Goal: Task Accomplishment & Management: Use online tool/utility

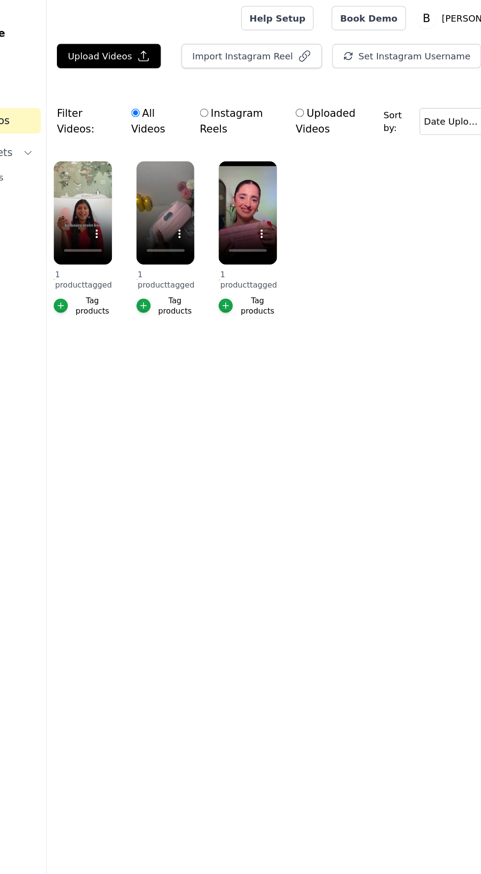
click at [304, 292] on html "Vizup Shoppable Videos Home Upload Videos Create Widgets Slider Carousels Story…" at bounding box center [240, 146] width 481 height 292
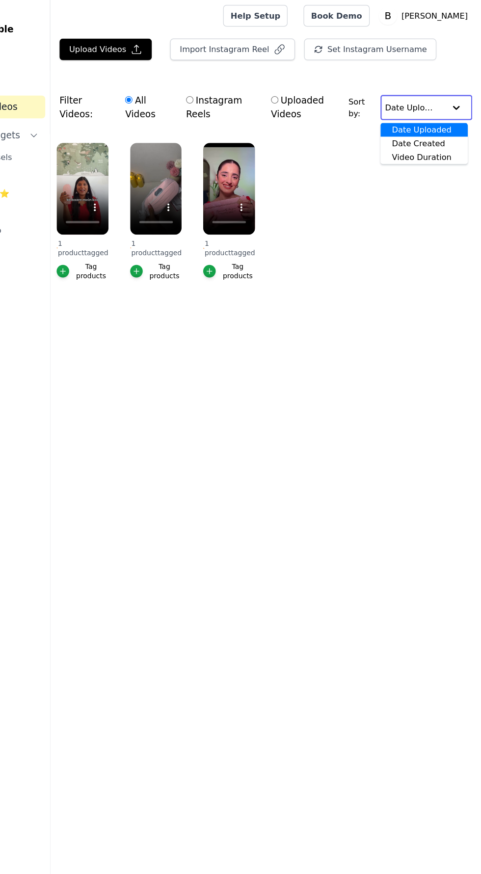
click at [424, 104] on input "text" at bounding box center [424, 95] width 52 height 20
click at [318, 292] on html "Vizup Shoppable Videos Home Upload Videos Create Widgets Slider Carousels Story…" at bounding box center [240, 146] width 481 height 292
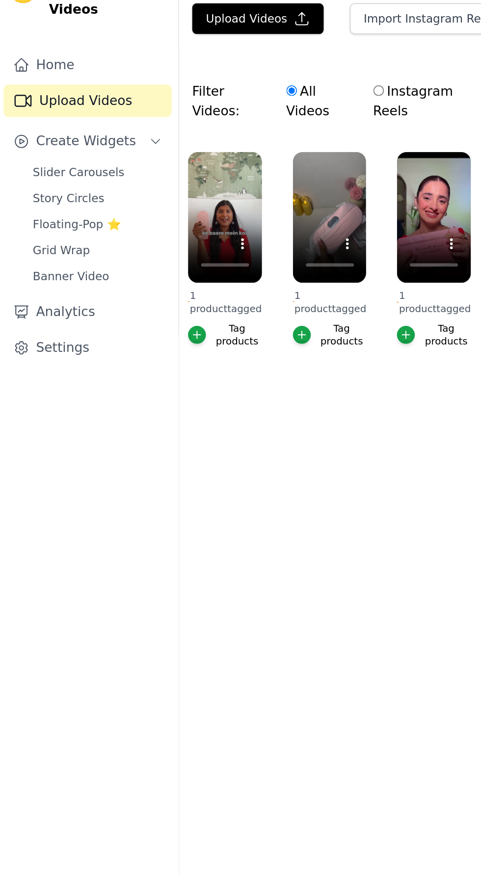
click at [15, 114] on icon "Sidebar" at bounding box center [15, 119] width 10 height 10
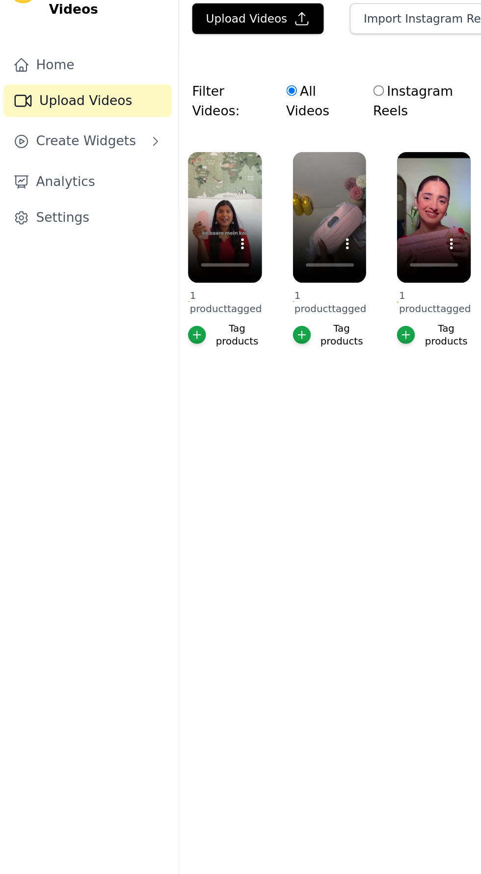
click at [15, 138] on icon "Sidebar" at bounding box center [15, 143] width 10 height 10
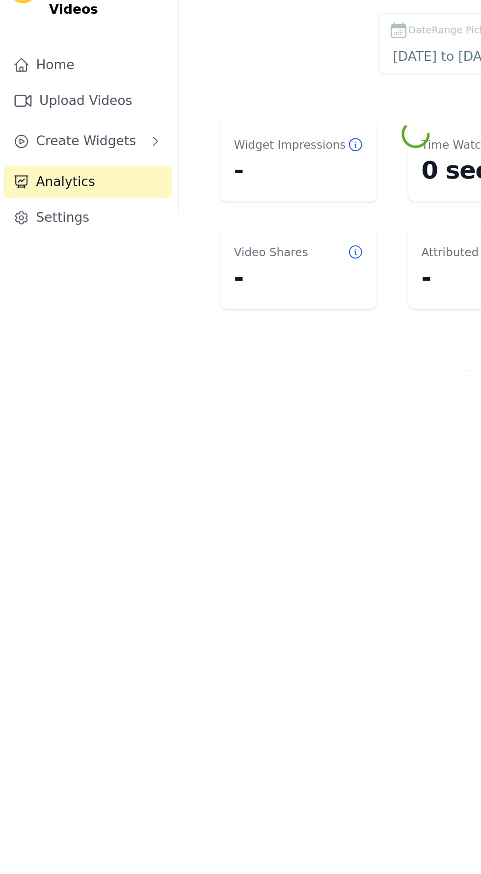
click at [19, 109] on button "Create Widgets" at bounding box center [55, 119] width 102 height 20
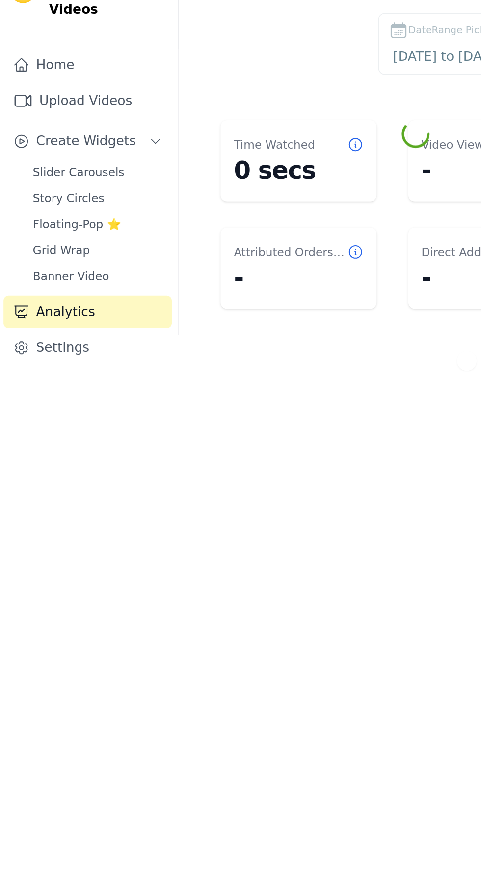
click at [29, 133] on span "Slider Carousels" at bounding box center [49, 138] width 55 height 10
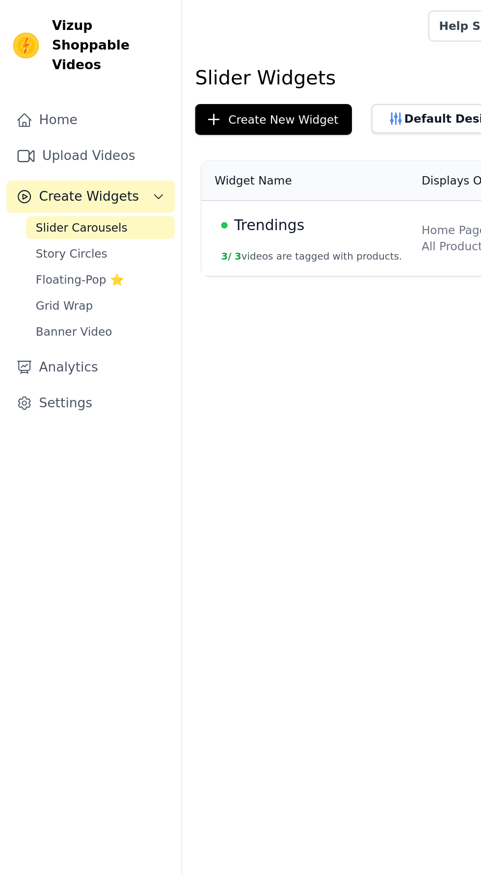
click at [159, 155] on button "3 / 3 videos are tagged with products." at bounding box center [187, 155] width 109 height 8
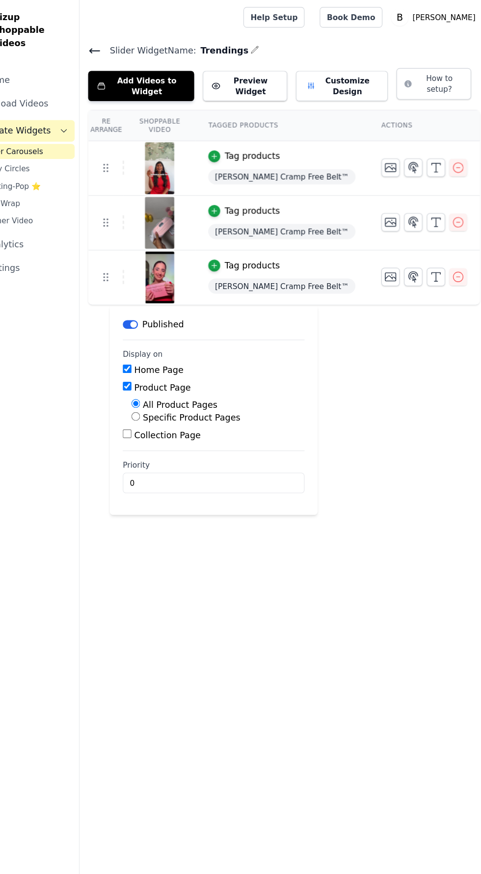
click at [156, 294] on button "Label" at bounding box center [156, 295] width 14 height 8
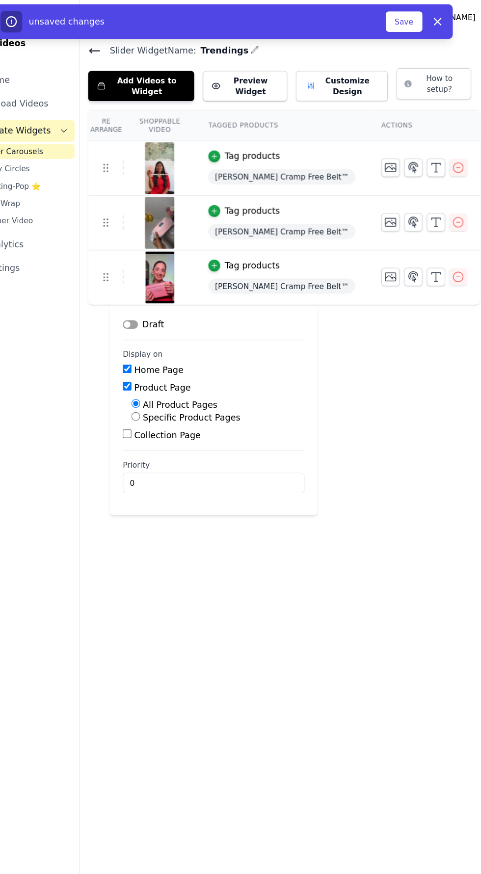
click at [156, 295] on button "Label" at bounding box center [156, 295] width 14 height 8
